Goal: Task Accomplishment & Management: Manage account settings

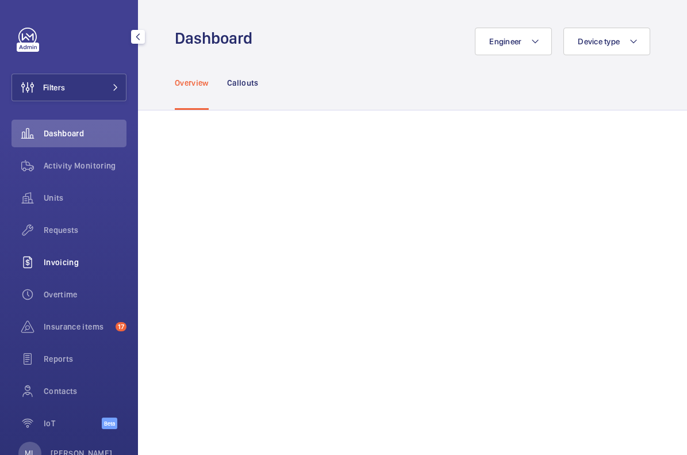
click at [61, 257] on span "Invoicing" at bounding box center [85, 263] width 83 height 12
